Goal: Submit feedback/report problem

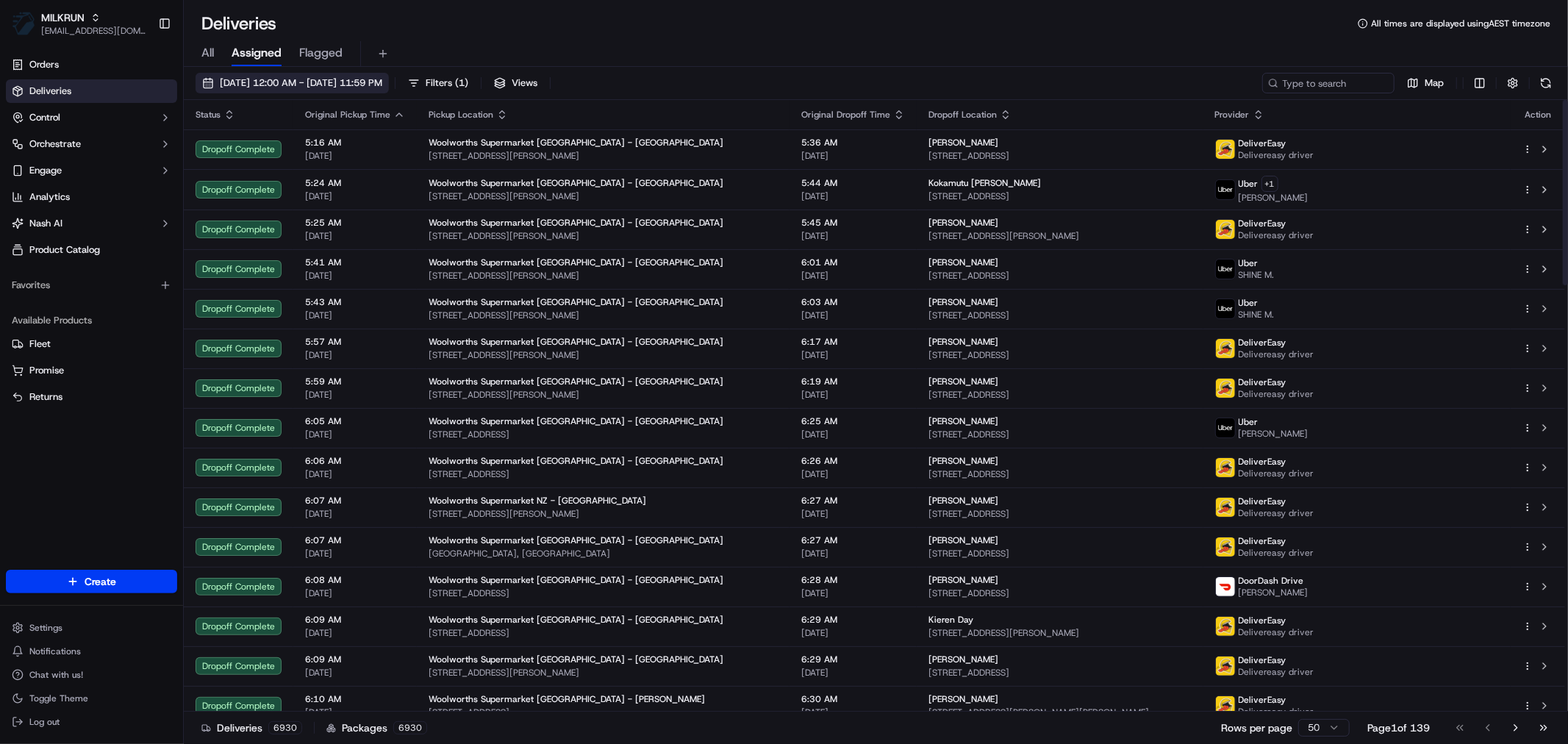
click at [382, 86] on span "[DATE] 12:00 AM - [DATE] 11:59 PM" at bounding box center [301, 83] width 163 height 13
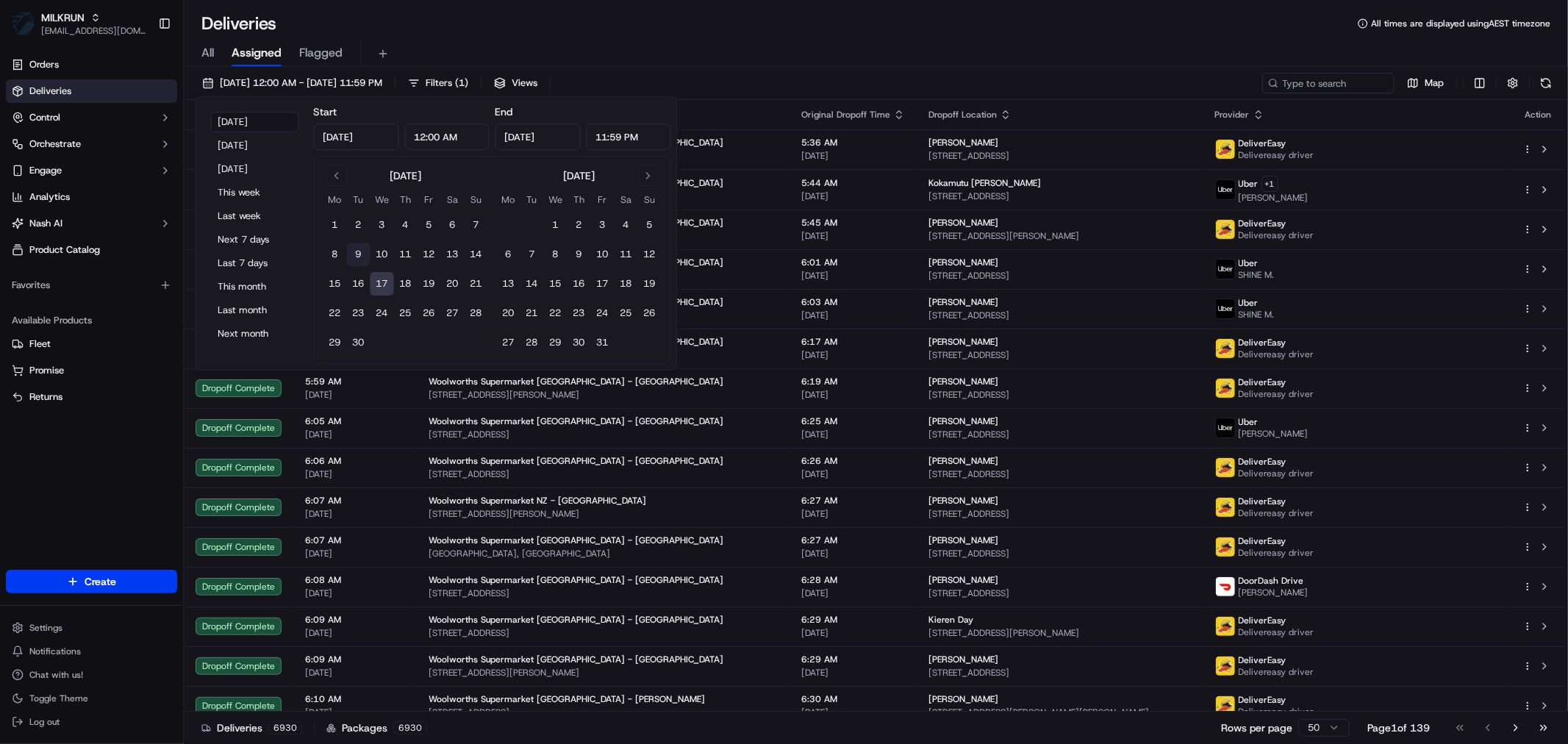
click at [352, 251] on button "9" at bounding box center [358, 254] width 24 height 24
type input "[DATE]"
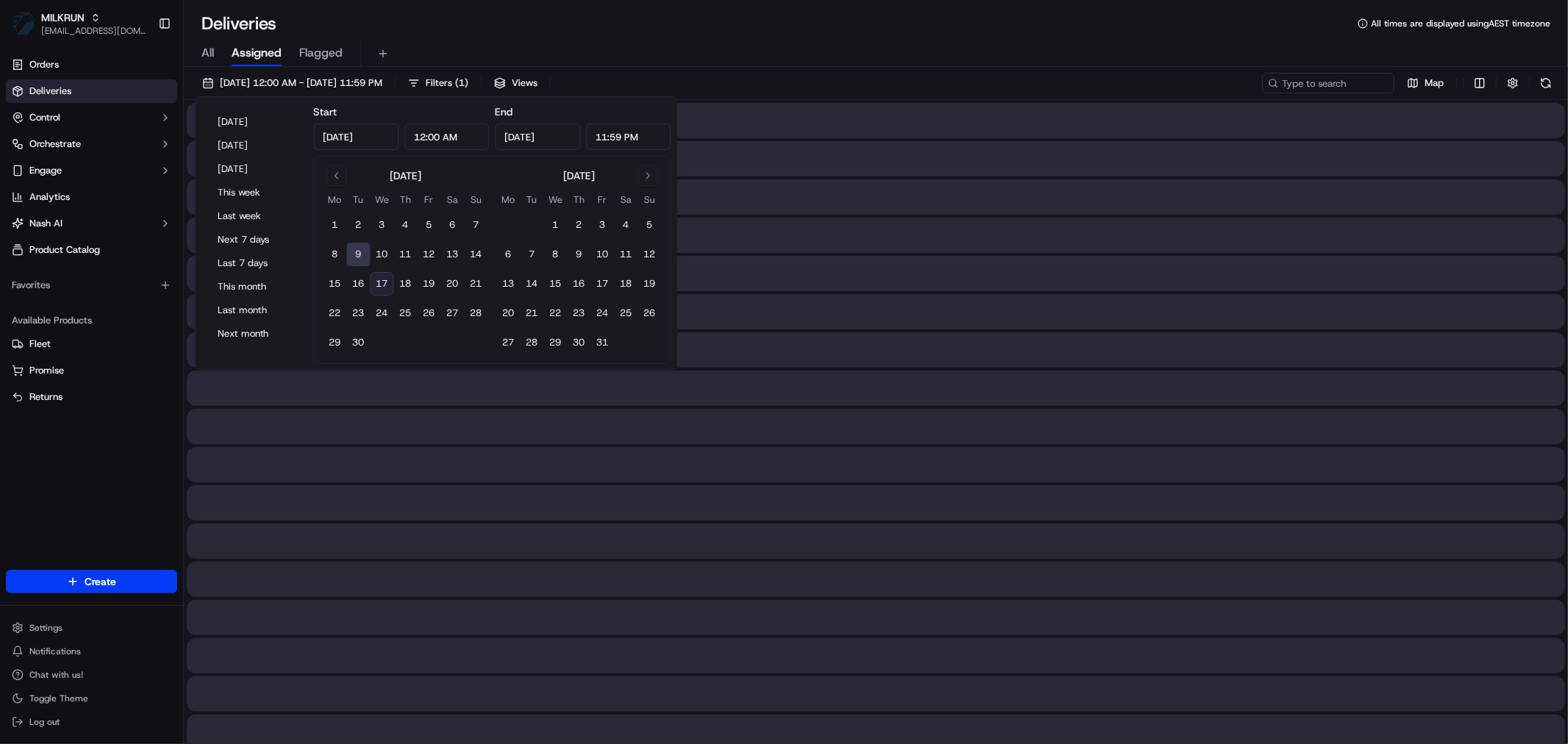
click at [352, 251] on button "9" at bounding box center [358, 254] width 24 height 24
click at [1343, 93] on div "[DATE] 12:00 AM - [DATE] 11:59 PM Filters ( 1 ) Views Map" at bounding box center [875, 86] width 1384 height 28
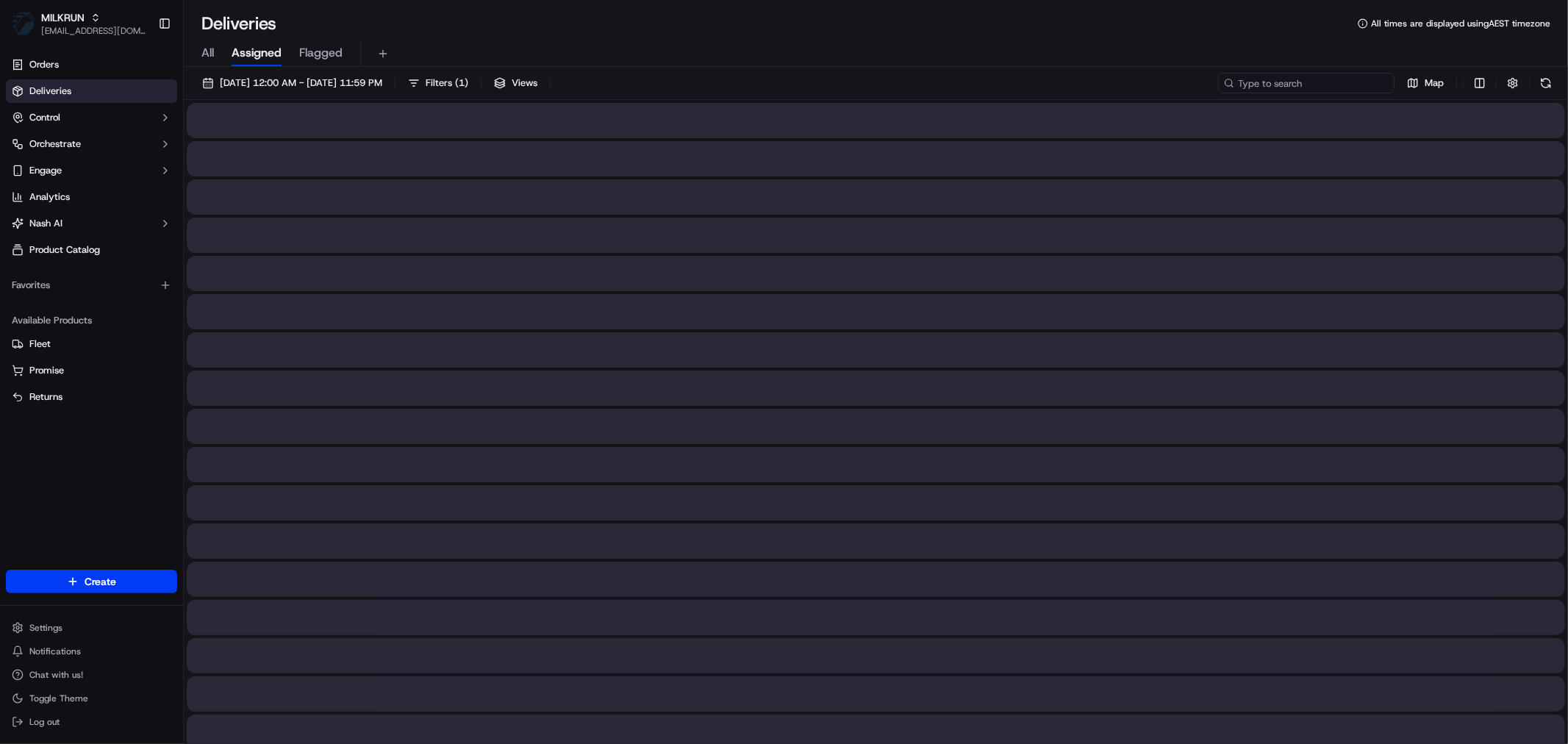
click at [1340, 86] on input at bounding box center [1306, 83] width 176 height 21
paste input "[PERSON_NAME]"
type input "[PERSON_NAME]"
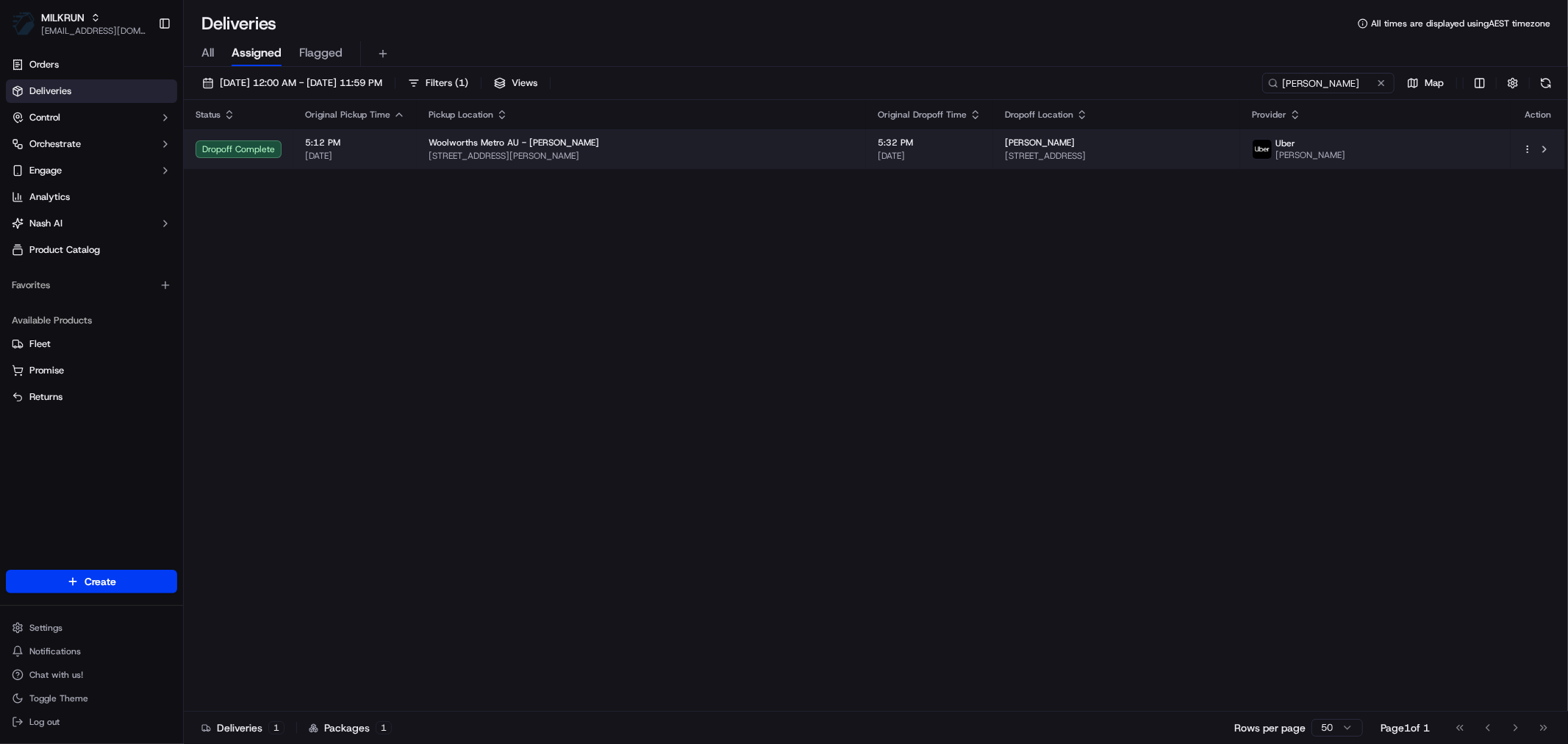
click at [877, 157] on span "[DATE]" at bounding box center [929, 155] width 104 height 11
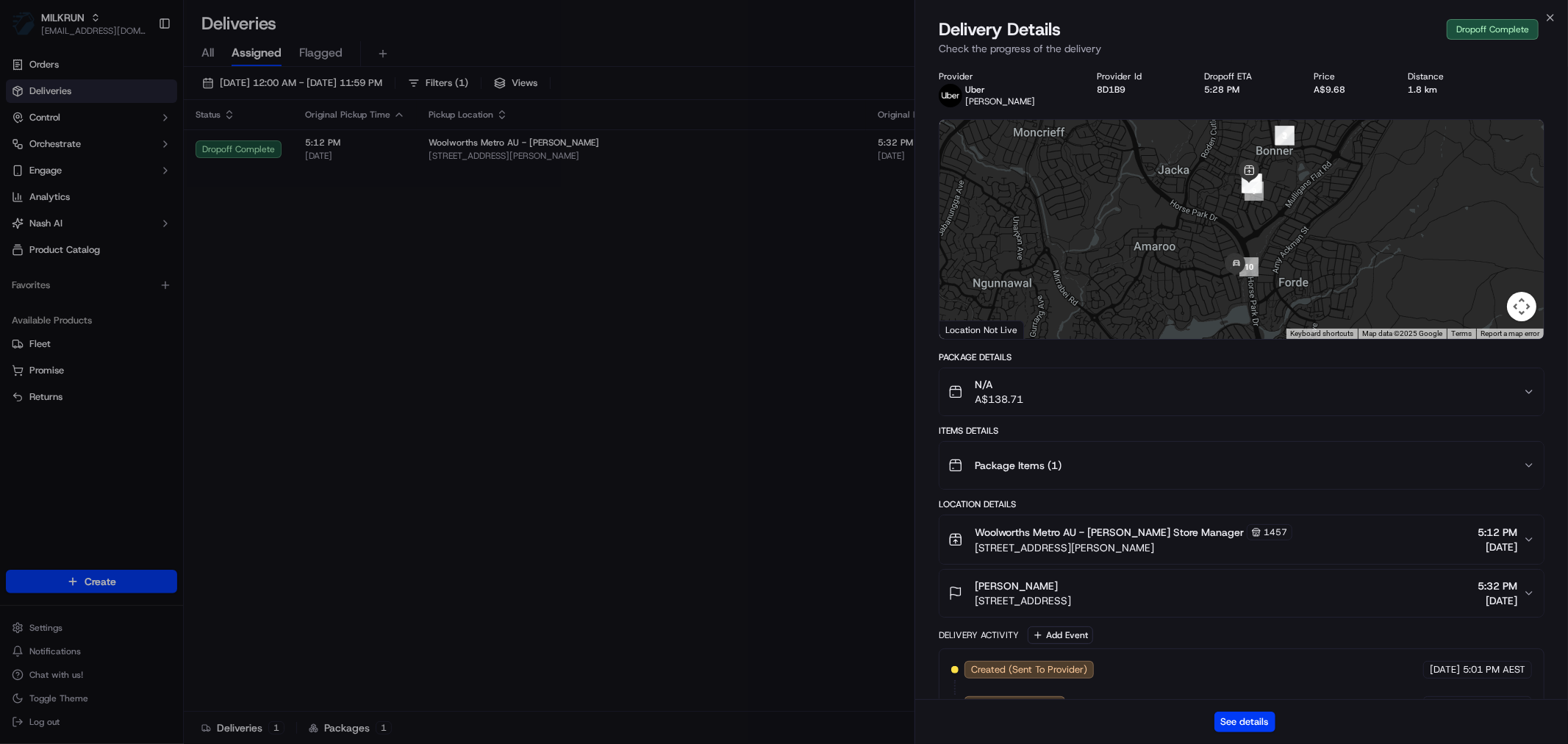
click at [1253, 707] on div "See details" at bounding box center [1241, 721] width 653 height 45
click at [1253, 710] on div "See details" at bounding box center [1241, 721] width 653 height 45
click at [1257, 733] on div "See details" at bounding box center [1241, 721] width 653 height 45
click at [1252, 716] on button "See details" at bounding box center [1245, 722] width 61 height 21
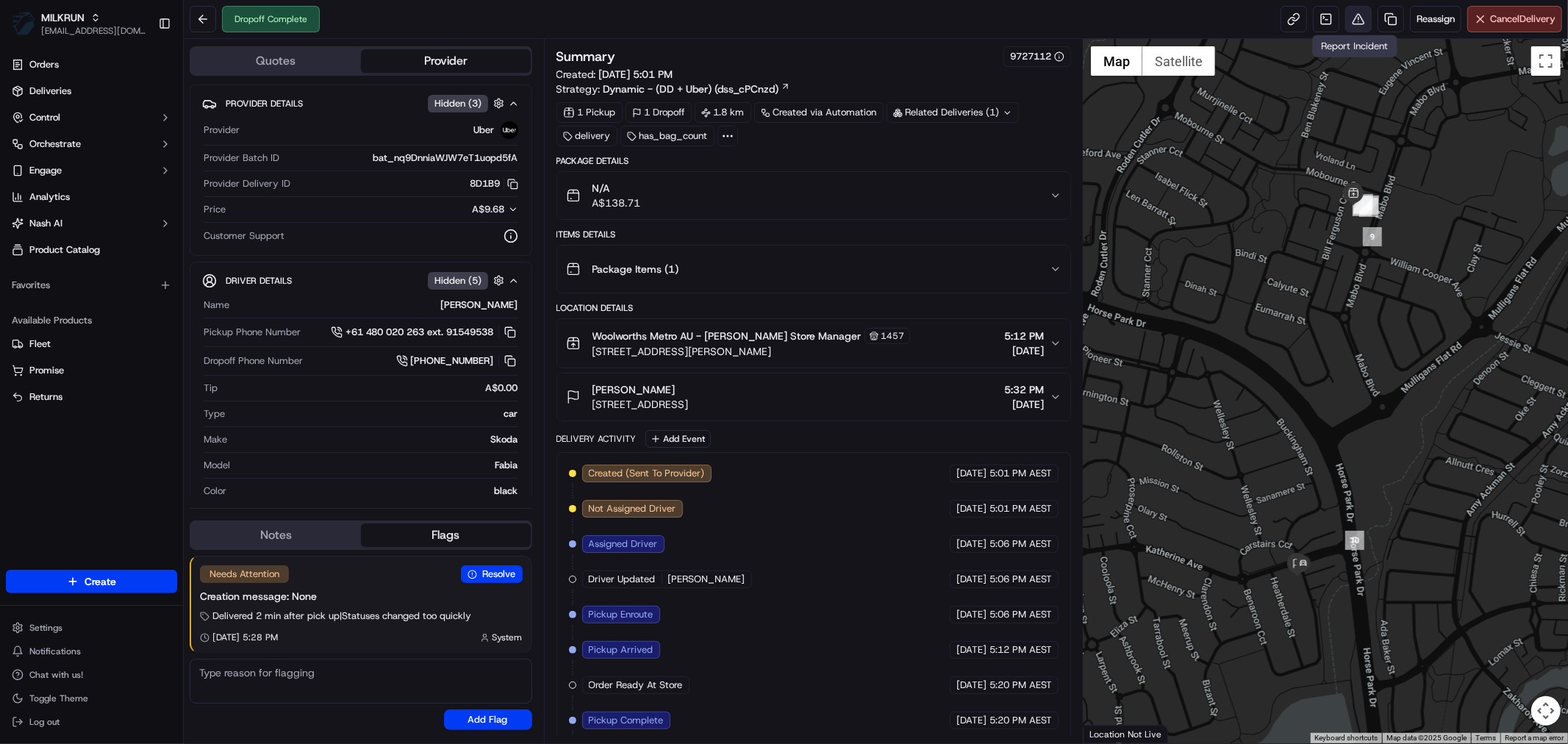
click at [1355, 13] on button at bounding box center [1358, 19] width 27 height 27
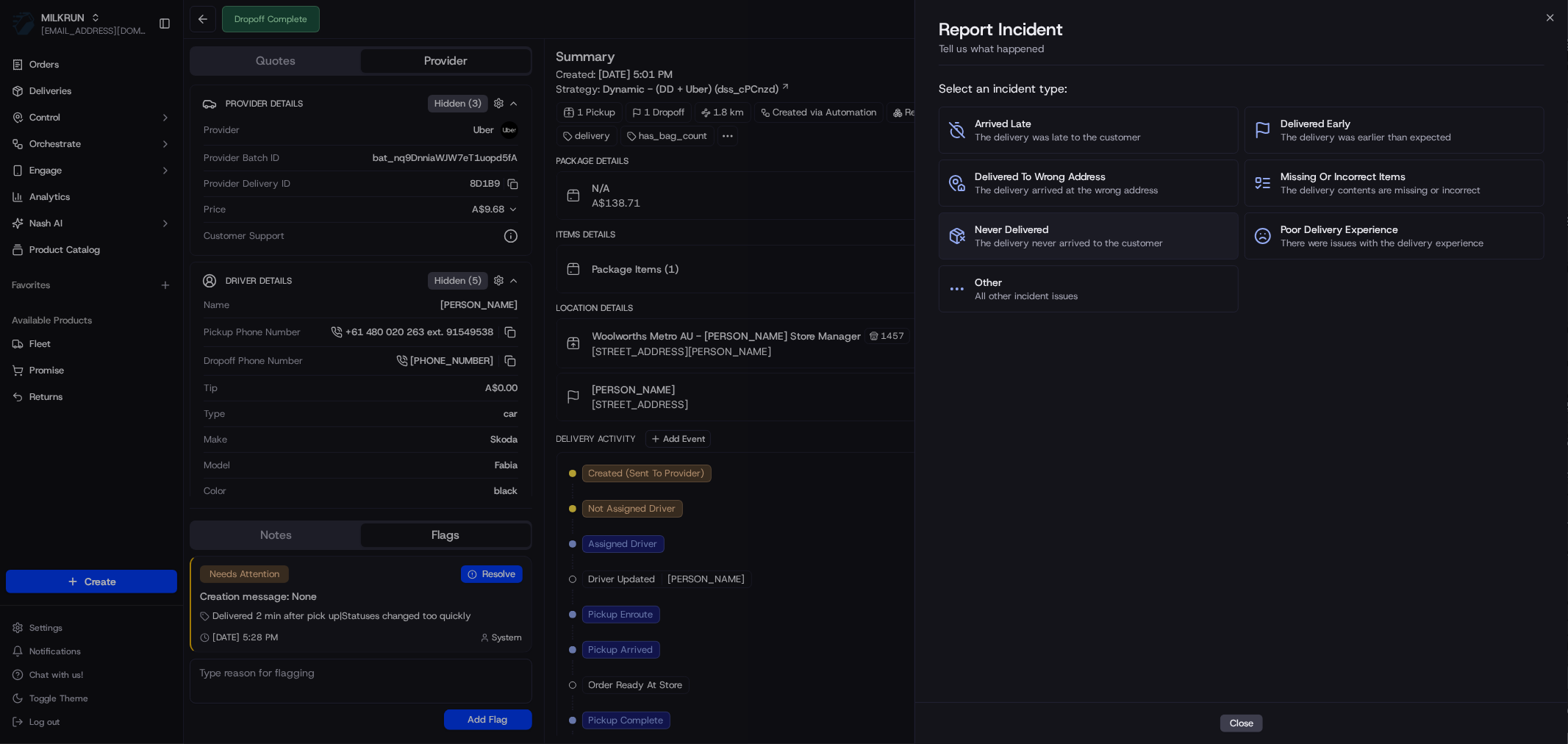
click at [1097, 232] on span "Never Delivered" at bounding box center [1069, 229] width 189 height 14
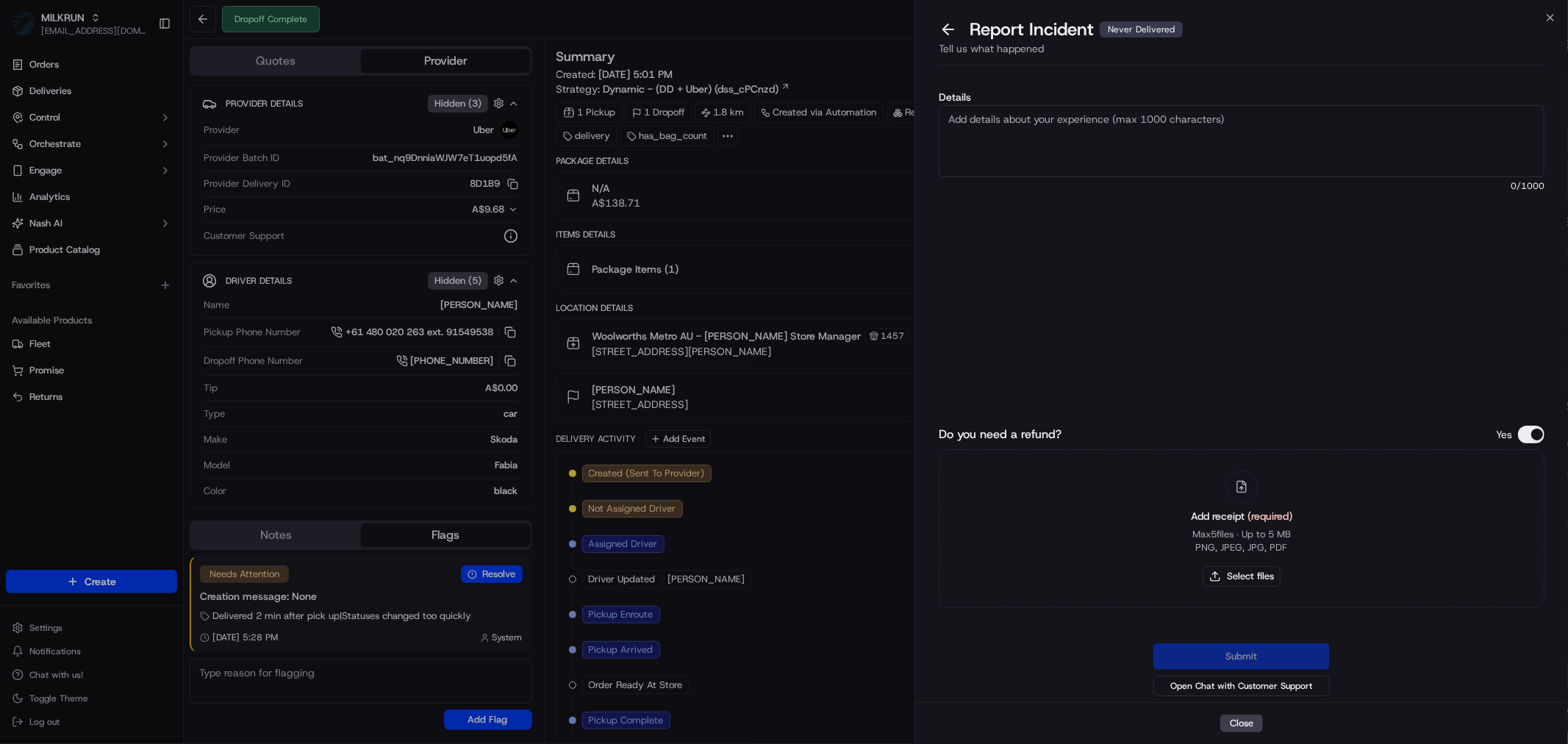
click at [1035, 120] on textarea "Details" at bounding box center [1241, 141] width 606 height 72
type textarea "Customer claiming they never received this."
click at [1242, 572] on button "Select files" at bounding box center [1241, 576] width 78 height 21
type input "C:\fakepath\Cindy.pdf"
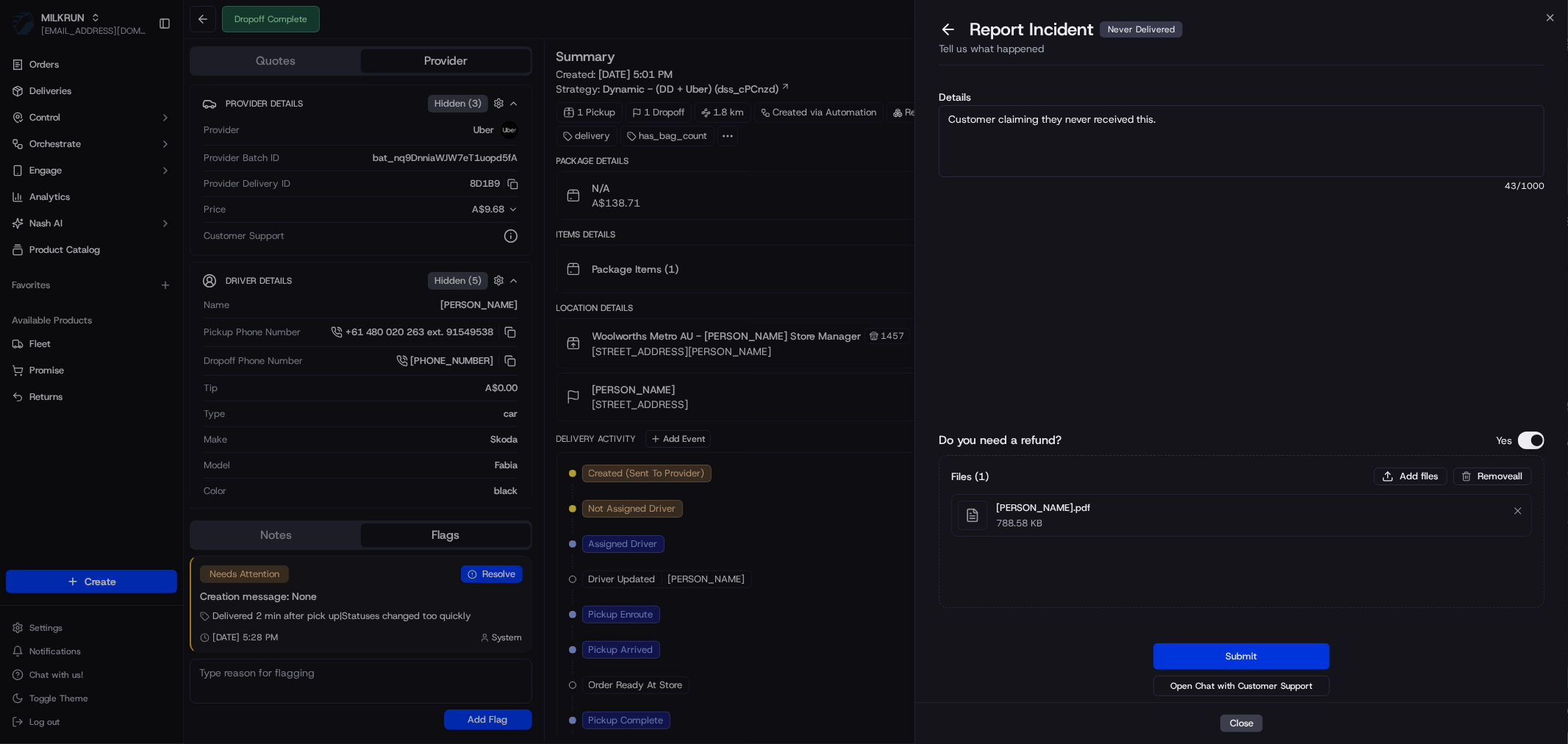
click at [1236, 652] on button "Submit" at bounding box center [1241, 656] width 176 height 27
